Goal: Book appointment/travel/reservation

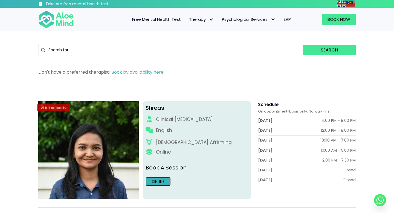
click at [153, 182] on link "Online" at bounding box center [157, 181] width 25 height 9
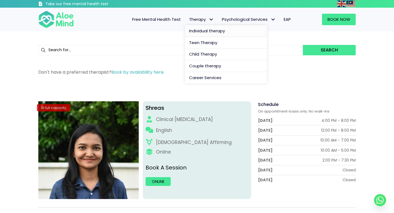
click at [207, 32] on span "Individual therapy" at bounding box center [207, 31] width 36 height 6
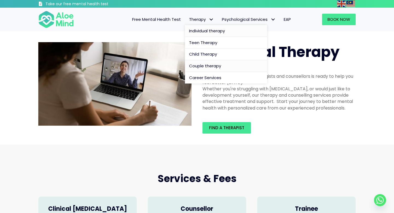
click at [215, 66] on span "Couple therapy" at bounding box center [205, 66] width 32 height 6
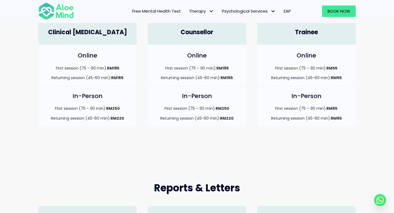
scroll to position [136, 0]
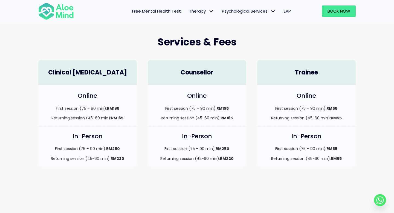
click at [102, 72] on h4 "Clinical Psychologist" at bounding box center [87, 72] width 87 height 8
click at [98, 134] on h4 "In-Person" at bounding box center [87, 136] width 87 height 8
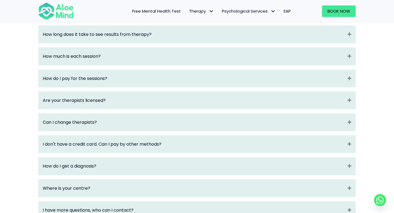
scroll to position [789, 0]
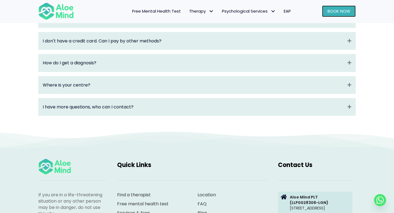
click at [328, 15] on link "Book Now" at bounding box center [339, 10] width 34 height 11
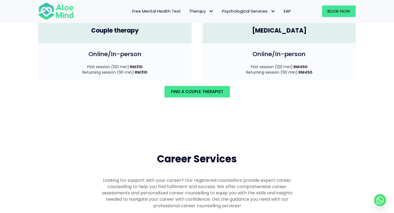
scroll to position [801, 0]
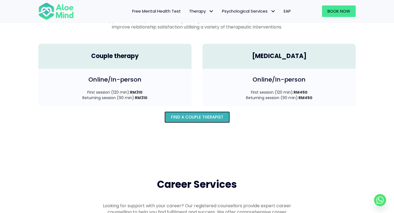
click at [187, 114] on span "Find A Couple Therapist" at bounding box center [197, 117] width 52 height 6
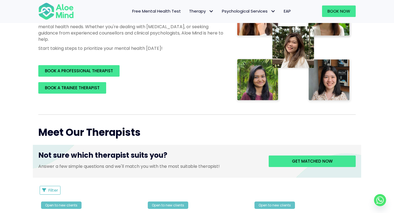
scroll to position [98, 0]
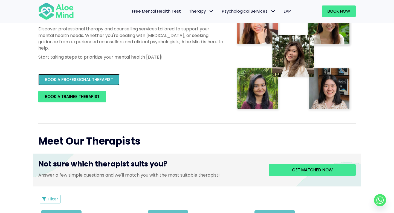
click at [62, 81] on span "BOOK A PROFESSIONAL THERAPIST" at bounding box center [79, 80] width 68 height 6
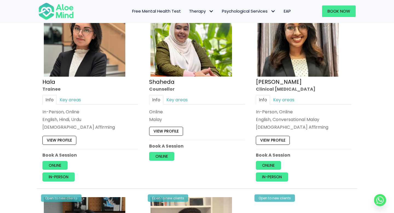
scroll to position [536, 0]
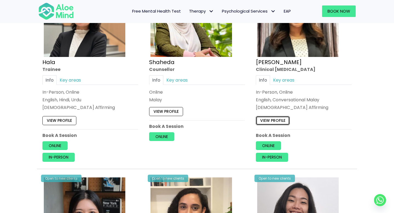
click at [264, 120] on link "View profile" at bounding box center [273, 120] width 34 height 9
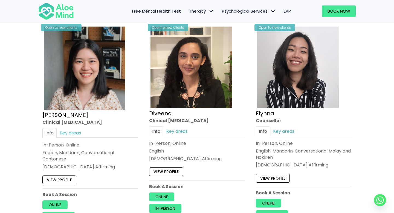
scroll to position [688, 0]
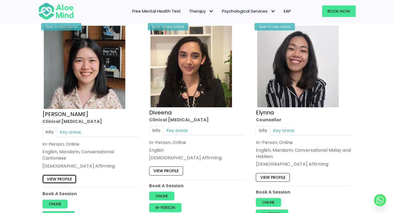
click at [69, 179] on link "View profile" at bounding box center [59, 178] width 34 height 9
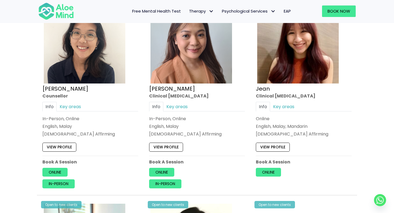
scroll to position [919, 0]
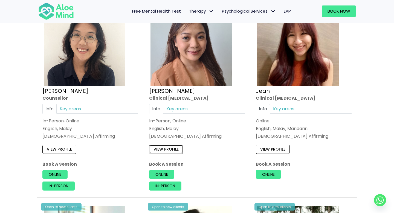
click at [175, 151] on link "View profile" at bounding box center [166, 149] width 34 height 9
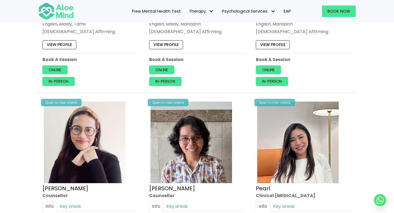
scroll to position [1173, 0]
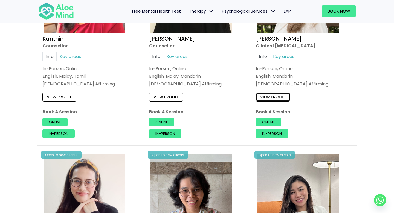
click at [274, 101] on link "View profile" at bounding box center [273, 97] width 34 height 9
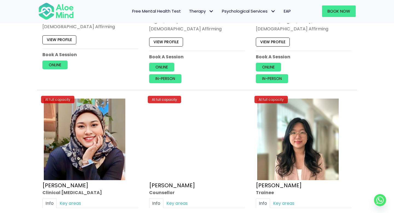
scroll to position [2300, 0]
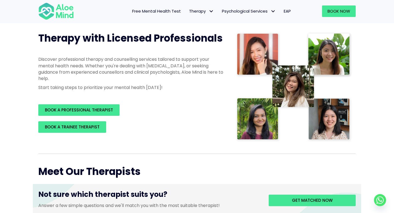
scroll to position [110, 0]
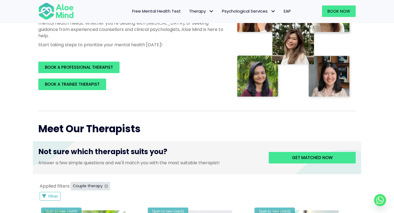
click at [106, 186] on icon "button" at bounding box center [106, 186] width 4 height 4
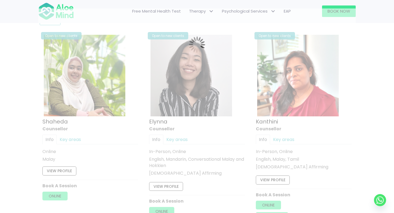
scroll to position [292, 0]
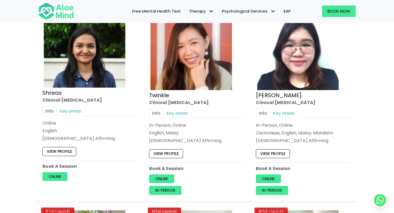
scroll to position [2158, 0]
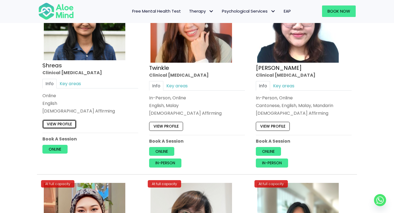
click at [55, 126] on link "View profile" at bounding box center [59, 123] width 34 height 9
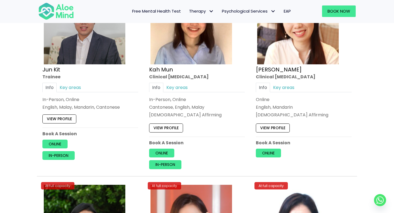
scroll to position [1836, 0]
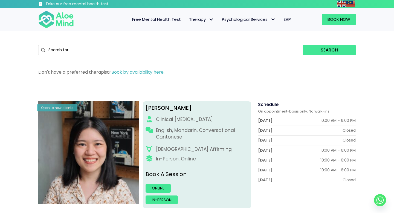
scroll to position [183, 0]
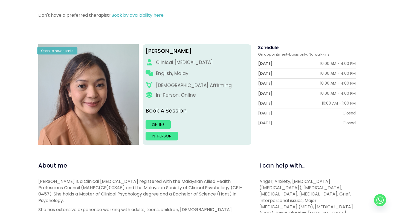
scroll to position [192, 0]
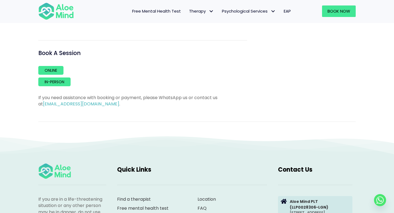
scroll to position [183, 0]
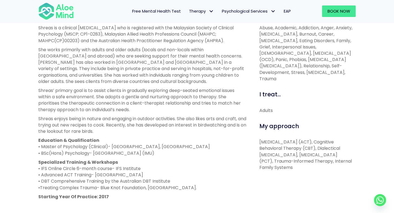
scroll to position [187, 0]
